Goal: Information Seeking & Learning: Learn about a topic

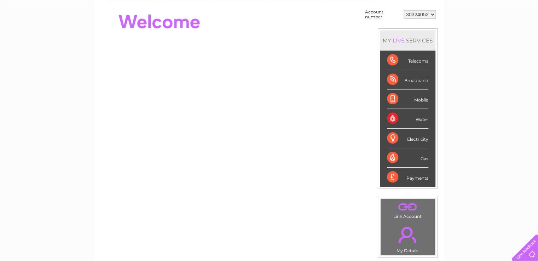
scroll to position [71, 0]
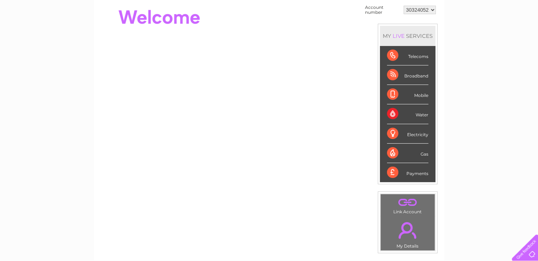
click at [393, 54] on div "Telecoms" at bounding box center [407, 55] width 41 height 19
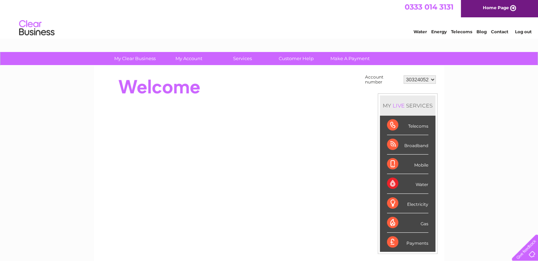
scroll to position [0, 0]
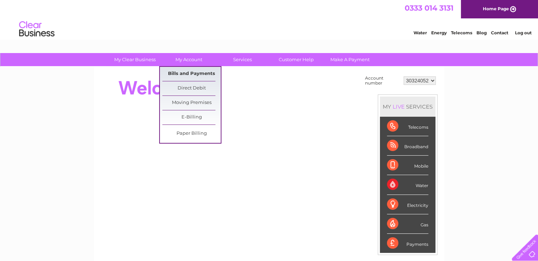
click at [183, 70] on link "Bills and Payments" at bounding box center [191, 74] width 58 height 14
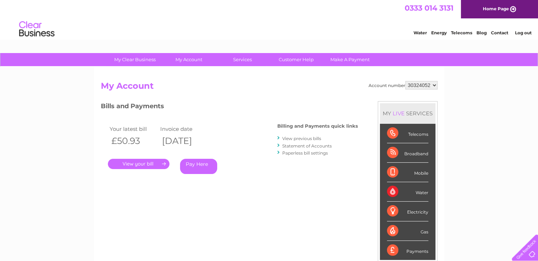
click at [156, 160] on link "." at bounding box center [139, 164] width 62 height 10
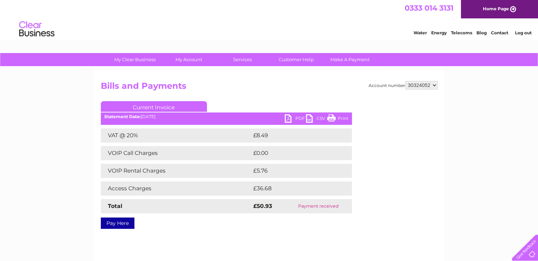
click at [332, 116] on link "Print" at bounding box center [337, 119] width 21 height 10
click at [160, 104] on link "Current Invoice" at bounding box center [154, 106] width 106 height 11
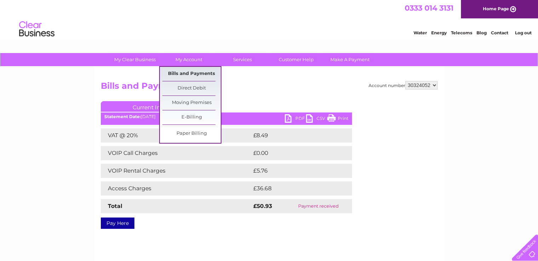
click at [190, 70] on link "Bills and Payments" at bounding box center [191, 74] width 58 height 14
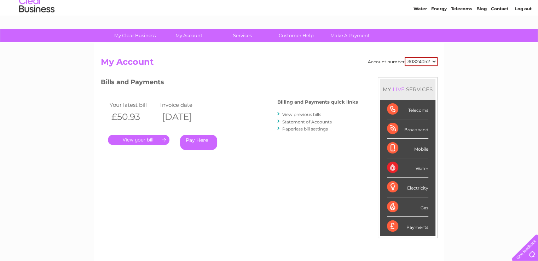
scroll to position [35, 0]
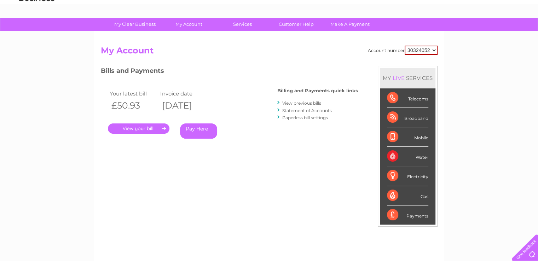
click at [394, 214] on div "Payments" at bounding box center [407, 215] width 41 height 19
click at [392, 214] on div "Payments" at bounding box center [407, 215] width 41 height 19
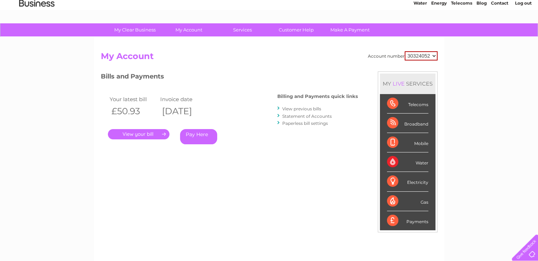
scroll to position [0, 0]
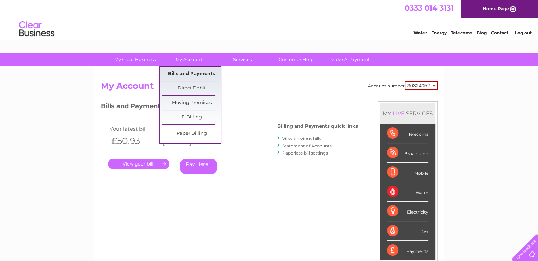
click at [183, 70] on link "Bills and Payments" at bounding box center [191, 74] width 58 height 14
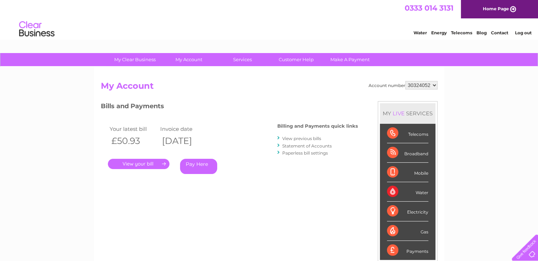
click at [462, 31] on link "Telecoms" at bounding box center [461, 32] width 21 height 5
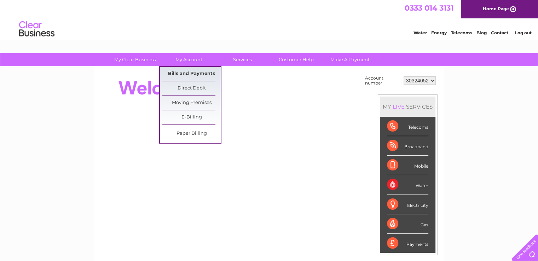
click at [178, 70] on link "Bills and Payments" at bounding box center [191, 74] width 58 height 14
click at [186, 72] on link "Bills and Payments" at bounding box center [191, 74] width 58 height 14
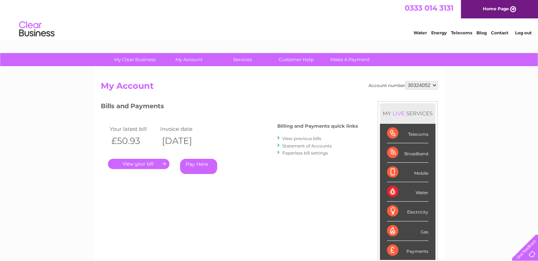
click at [140, 163] on link "." at bounding box center [139, 164] width 62 height 10
